Goal: Task Accomplishment & Management: Complete application form

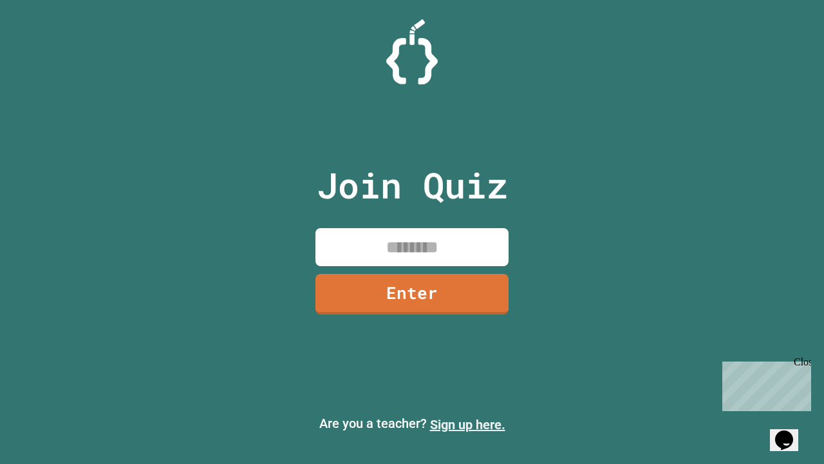
click at [468, 424] on link "Sign up here." at bounding box center [467, 424] width 75 height 15
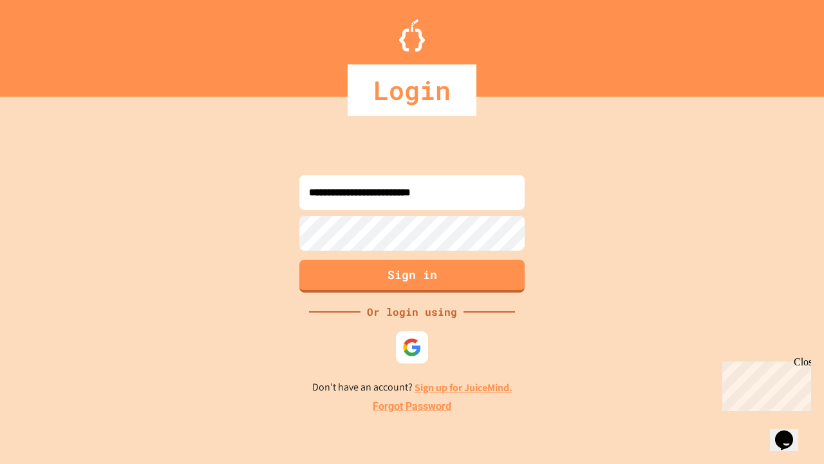
type input "**********"
